Goal: Task Accomplishment & Management: Manage account settings

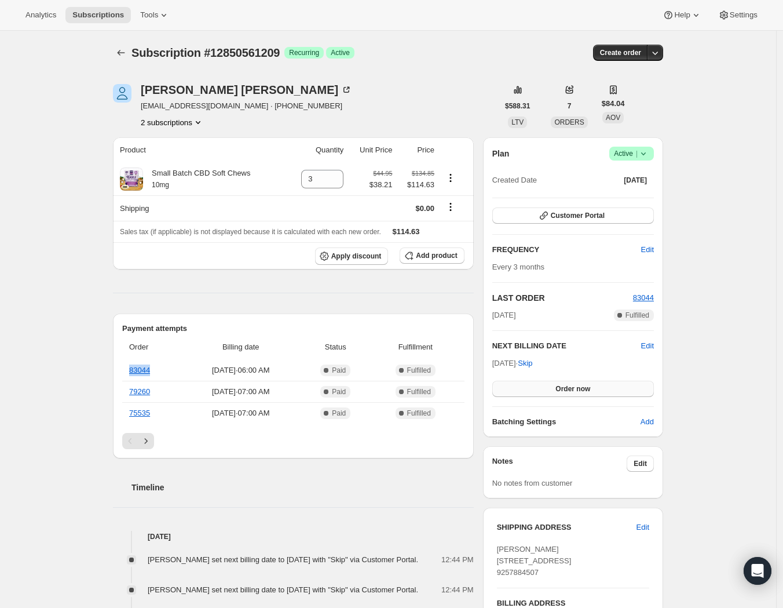
click at [584, 390] on span "Order now" at bounding box center [572, 388] width 35 height 9
click at [195, 118] on button "2 subscriptions" at bounding box center [172, 122] width 63 height 12
click at [196, 151] on button "11253317817" at bounding box center [174, 143] width 87 height 19
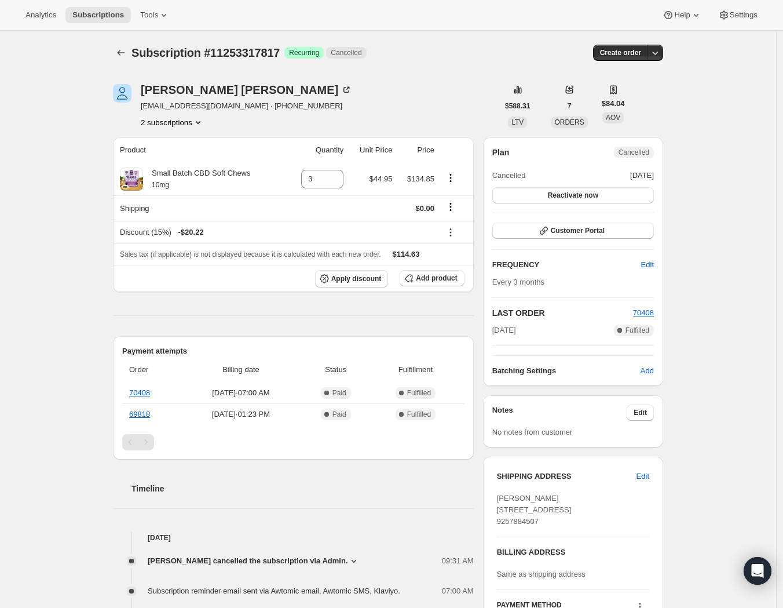
click at [196, 122] on button "2 subscriptions" at bounding box center [172, 122] width 63 height 12
click at [202, 165] on span "12850561209" at bounding box center [176, 164] width 80 height 12
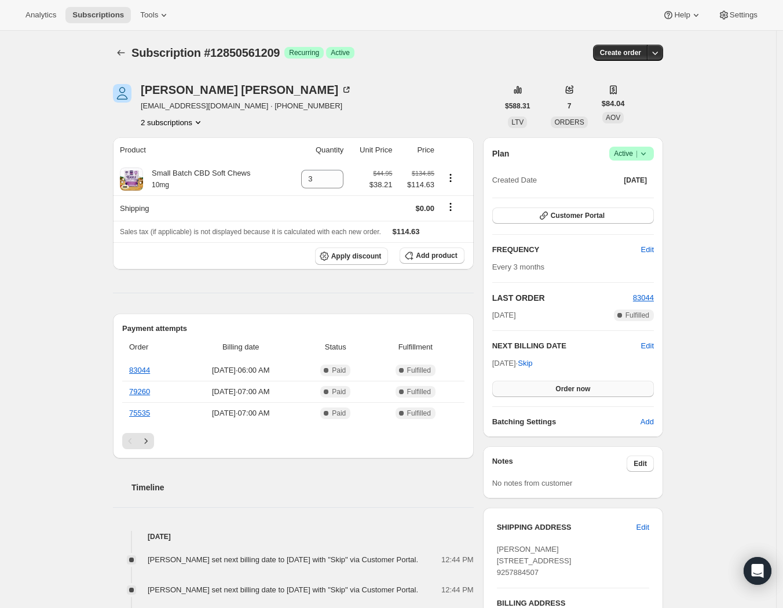
click at [579, 380] on button "Order now" at bounding box center [573, 388] width 162 height 16
click at [575, 389] on span "Click to confirm" at bounding box center [573, 388] width 53 height 9
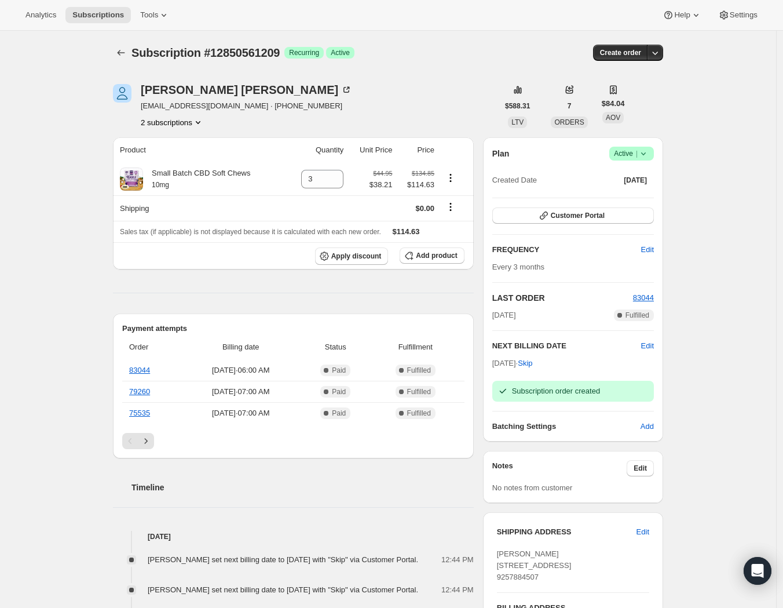
click at [188, 484] on h2 "Timeline" at bounding box center [302, 487] width 342 height 12
click at [180, 84] on div "Donna Douglas" at bounding box center [246, 90] width 211 height 12
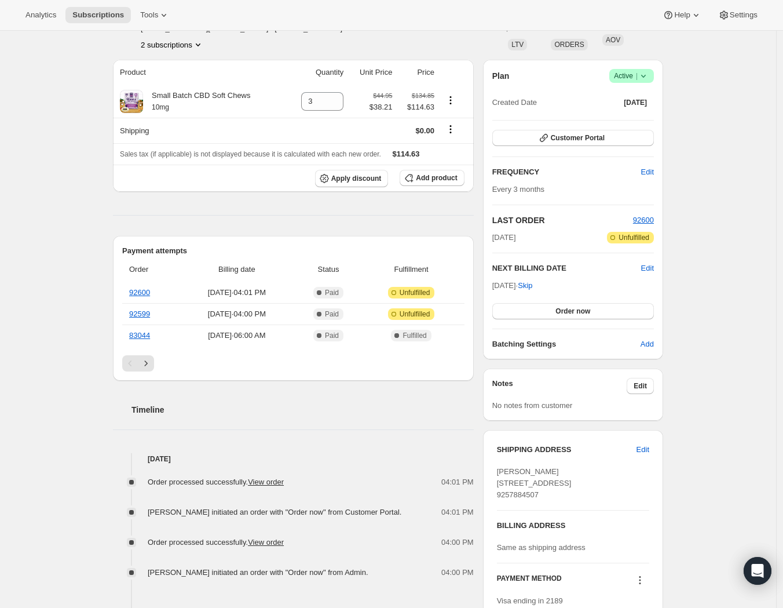
scroll to position [147, 0]
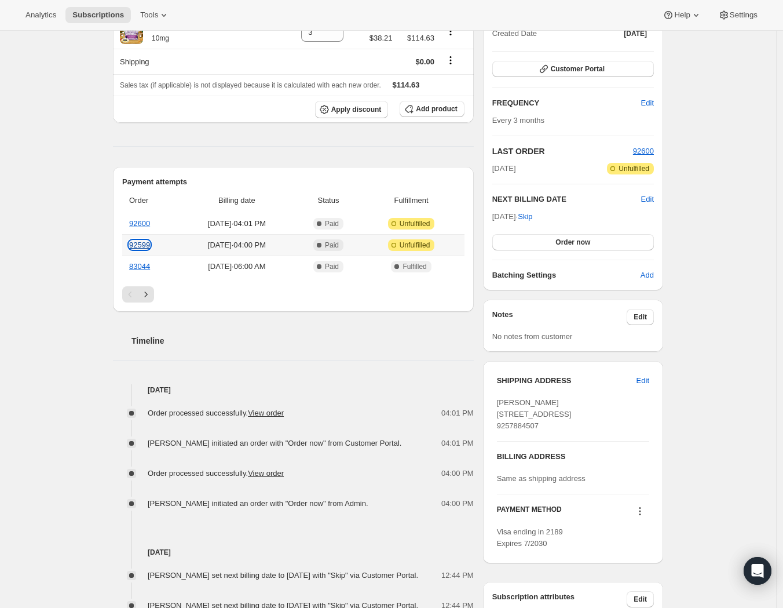
click at [150, 241] on link "92599" at bounding box center [139, 244] width 21 height 9
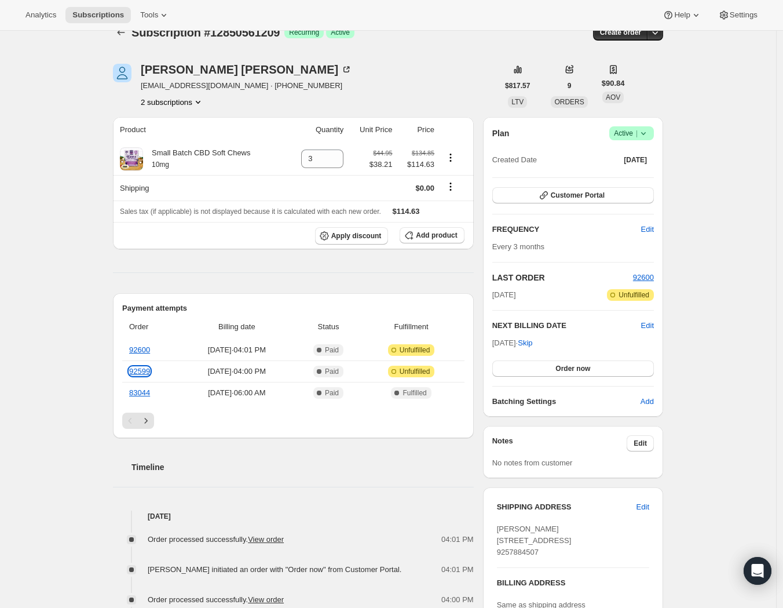
scroll to position [0, 0]
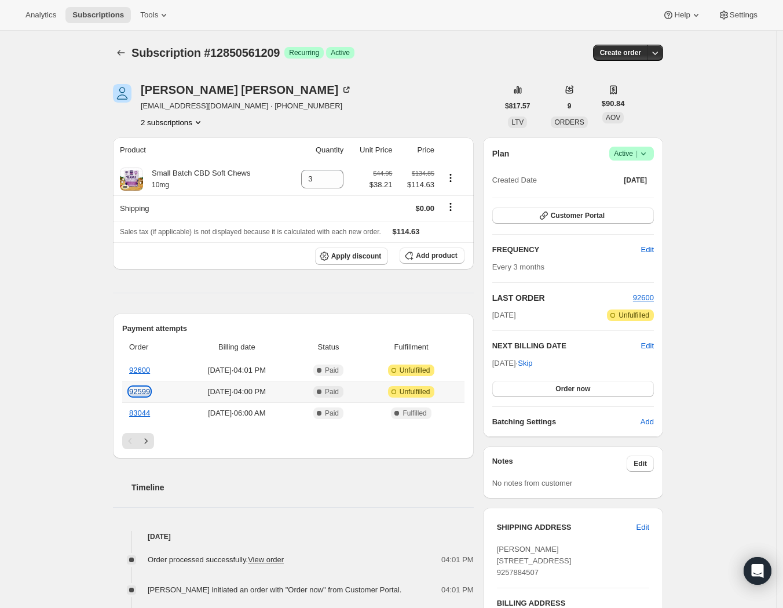
click at [150, 392] on link "92599" at bounding box center [139, 391] width 21 height 9
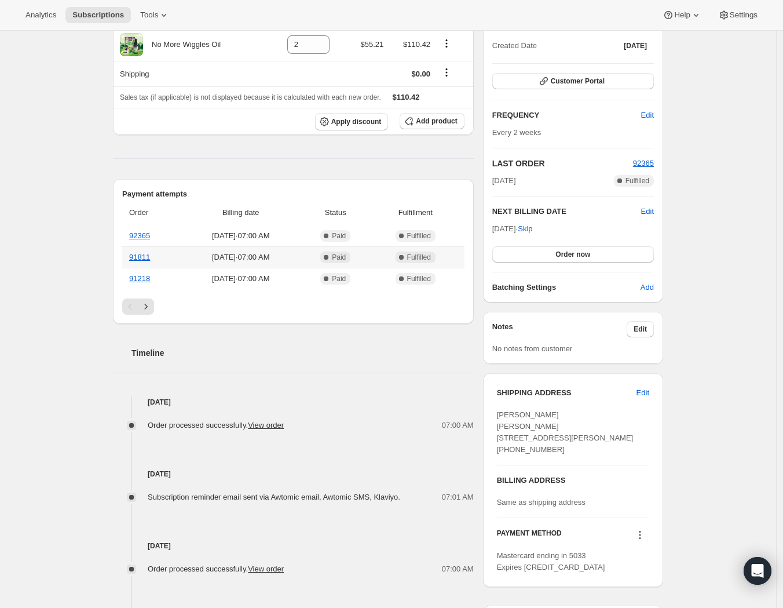
scroll to position [92, 0]
